Goal: Transaction & Acquisition: Purchase product/service

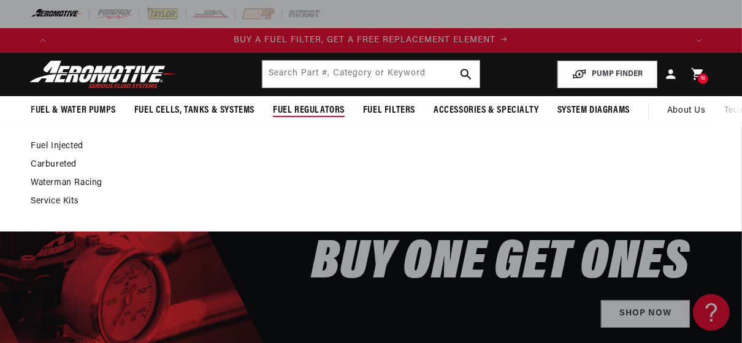
click at [307, 112] on span "Fuel Regulators" at bounding box center [309, 110] width 72 height 13
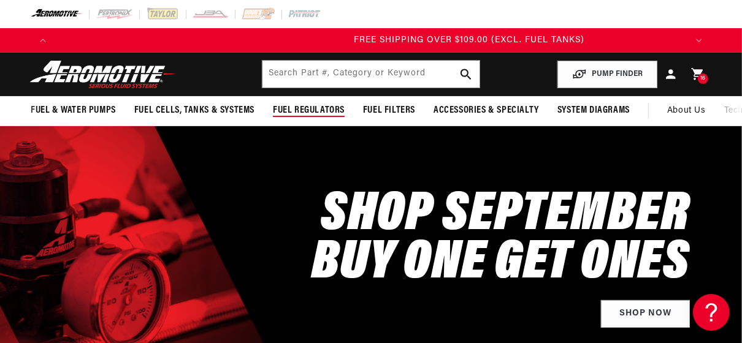
scroll to position [0, 1895]
click at [329, 111] on span "Fuel Regulators" at bounding box center [309, 110] width 72 height 13
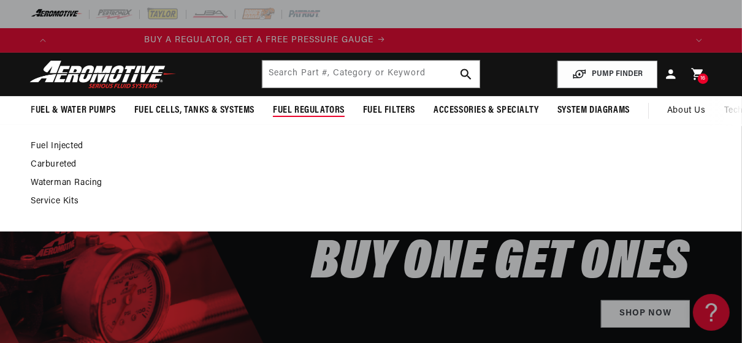
scroll to position [0, 0]
click at [42, 166] on link "Carbureted" at bounding box center [365, 164] width 668 height 11
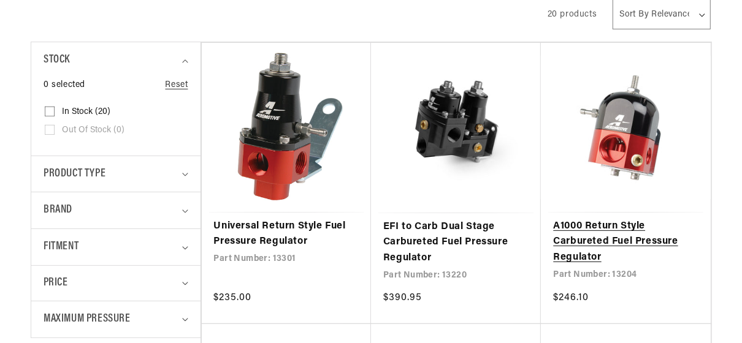
click at [592, 232] on link "A1000 Return Style Carbureted Fuel Pressure Regulator" at bounding box center [625, 242] width 145 height 47
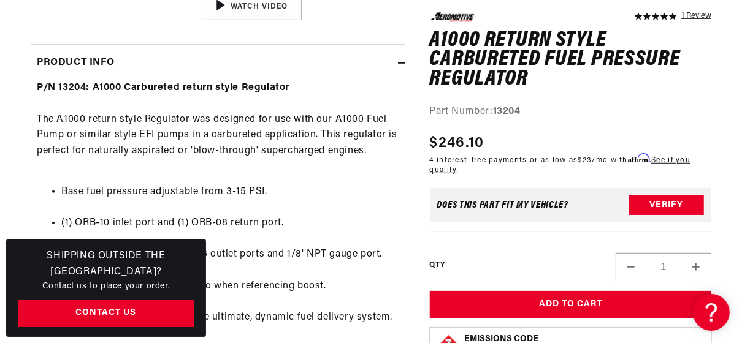
scroll to position [0, 1895]
click at [697, 267] on button "Increase quantity for A1000 Return Style Carbureted Fuel Pressure Regulator" at bounding box center [695, 267] width 29 height 28
type input "3"
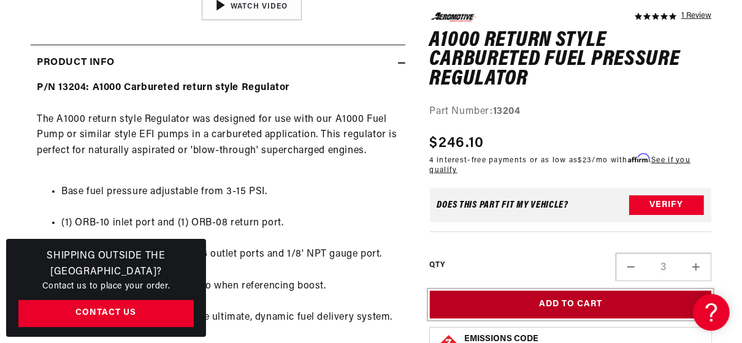
click at [589, 300] on button "Add to Cart" at bounding box center [571, 305] width 282 height 28
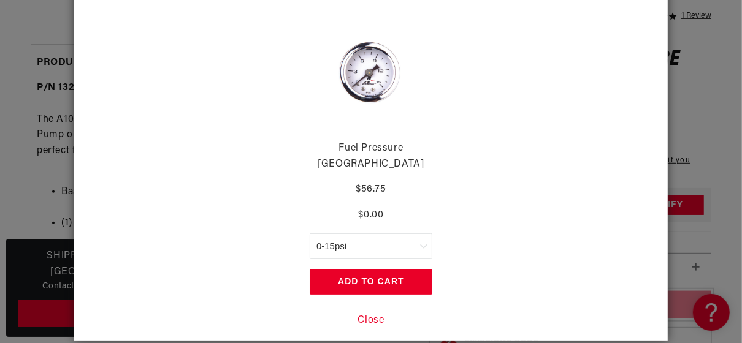
scroll to position [0, 632]
click at [377, 269] on button "Add to Cart" at bounding box center [371, 282] width 123 height 26
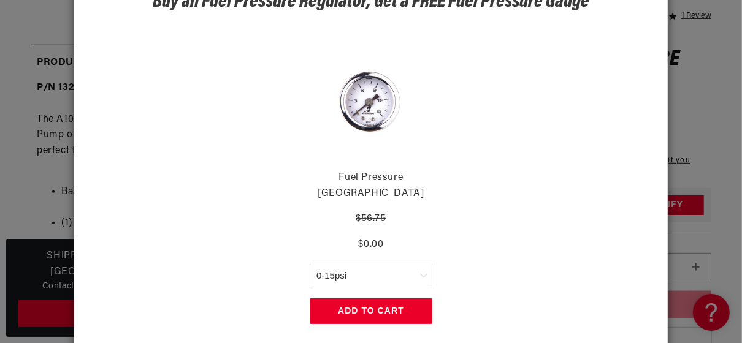
scroll to position [75, 0]
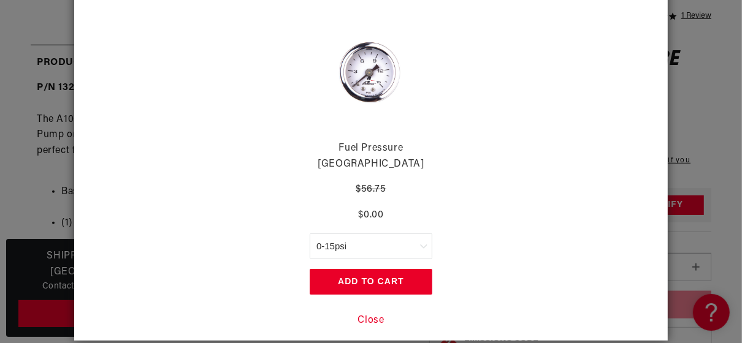
click at [372, 269] on button "Add to Cart" at bounding box center [371, 282] width 123 height 26
click at [379, 269] on button "Add to Cart" at bounding box center [371, 282] width 123 height 26
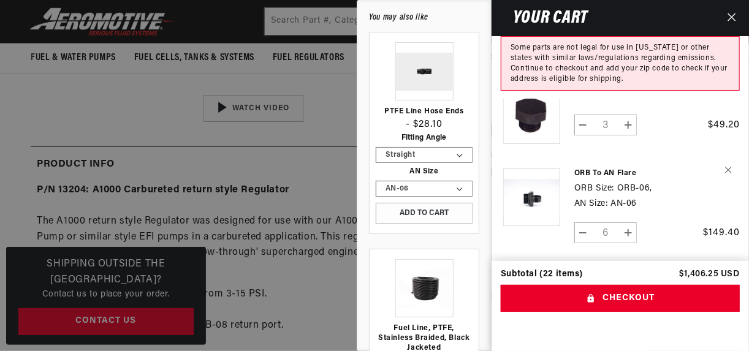
scroll to position [0, 0]
click at [583, 223] on button "Decrease quantity for ORB to AN Flare" at bounding box center [583, 233] width 17 height 21
type input "5"
click at [583, 223] on button "Decrease quantity for ORB to AN Flare" at bounding box center [583, 233] width 17 height 21
type input "4"
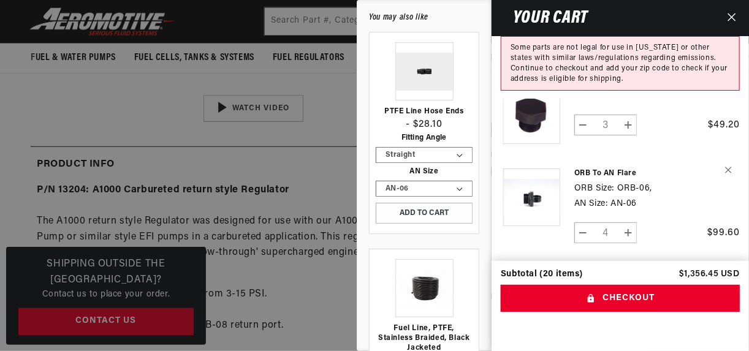
click at [583, 223] on button "Decrease quantity for ORB to AN Flare" at bounding box center [583, 233] width 17 height 21
type input "3"
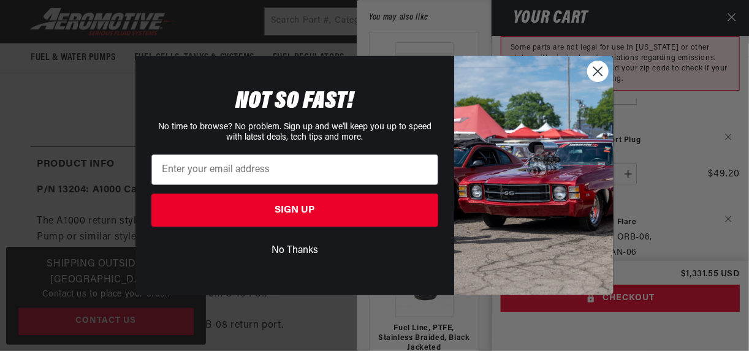
scroll to position [0, 1917]
click at [591, 76] on circle "Close dialog" at bounding box center [598, 71] width 20 height 20
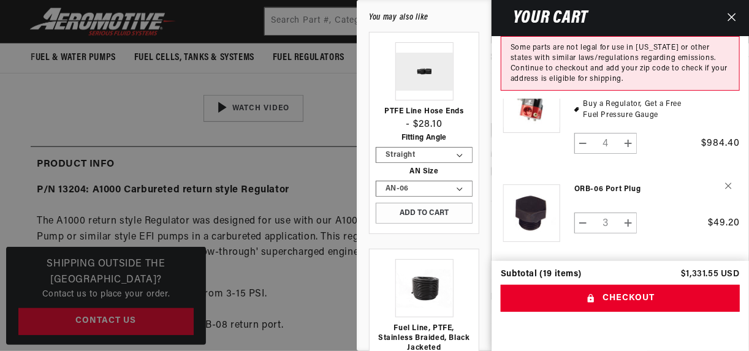
scroll to position [0, 0]
click at [730, 183] on icon "Remove ORB-06 Port Plug" at bounding box center [728, 186] width 7 height 7
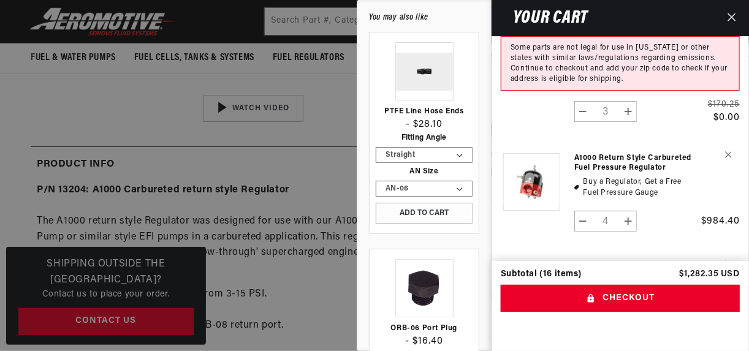
scroll to position [589, 0]
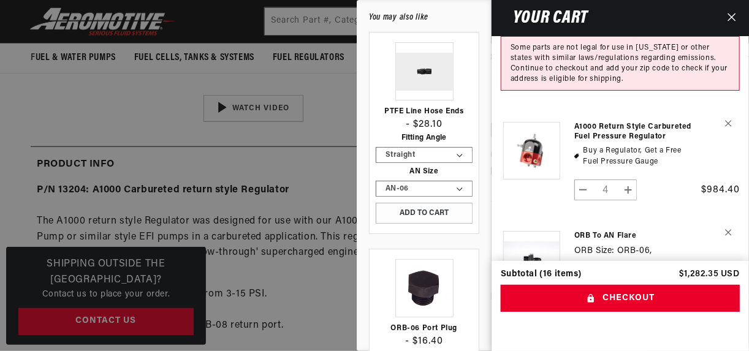
click at [583, 180] on button "Decrease quantity for A1000 Return Style Carbureted Fuel Pressure Regulator" at bounding box center [583, 190] width 17 height 21
type input "3"
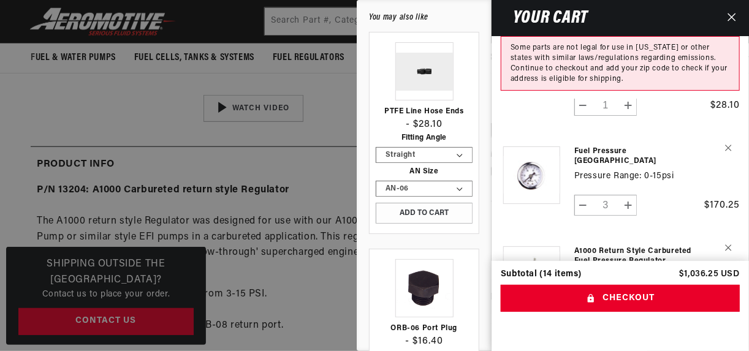
scroll to position [0, 1279]
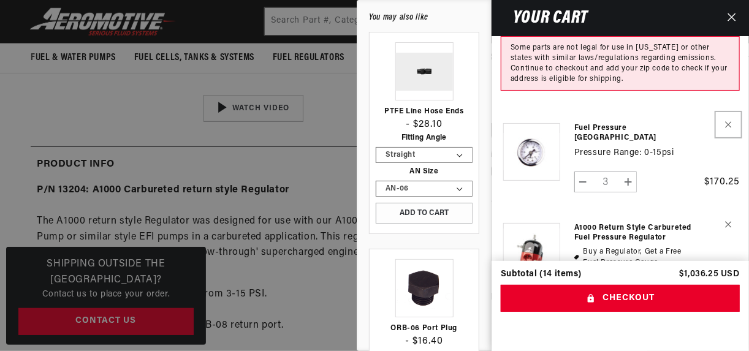
click at [728, 121] on icon "Remove Fuel Pressure Gauges - 0-15psi" at bounding box center [728, 124] width 6 height 6
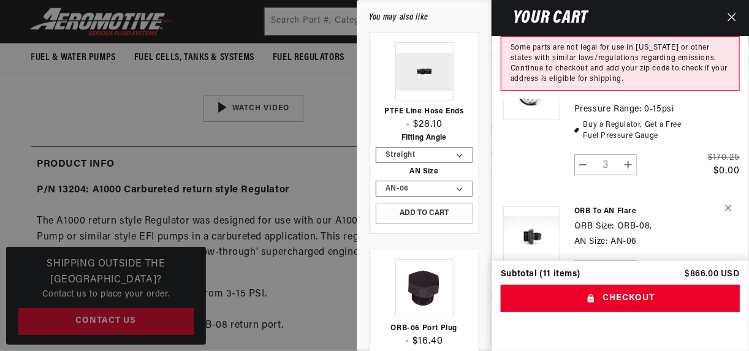
scroll to position [0, 639]
